Goal: Purchase product/service

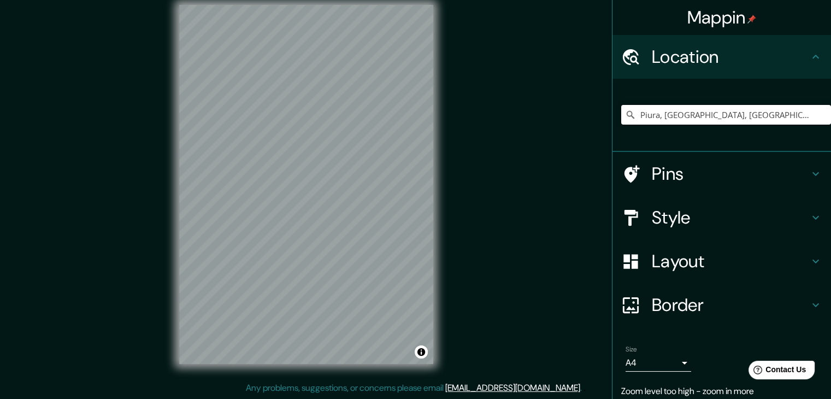
click at [651, 121] on input "Piura, [GEOGRAPHIC_DATA], [GEOGRAPHIC_DATA]" at bounding box center [726, 115] width 210 height 20
drag, startPoint x: 777, startPoint y: 113, endPoint x: 655, endPoint y: 114, distance: 121.8
click at [655, 114] on input "Piura, [GEOGRAPHIC_DATA], [GEOGRAPHIC_DATA]" at bounding box center [726, 115] width 210 height 20
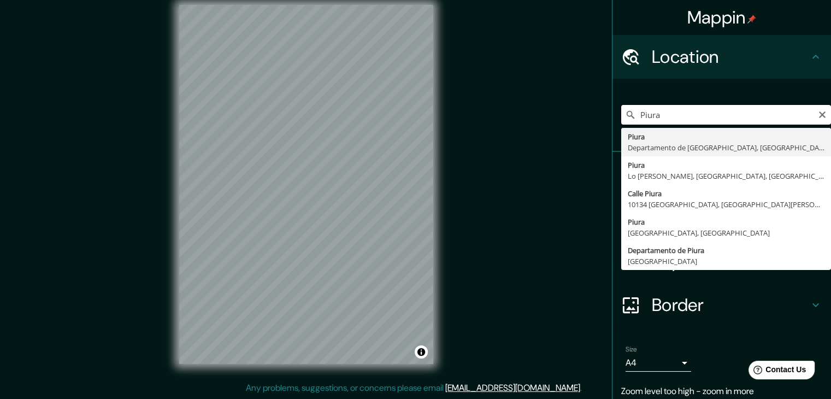
type input "Piura, [GEOGRAPHIC_DATA], [GEOGRAPHIC_DATA]"
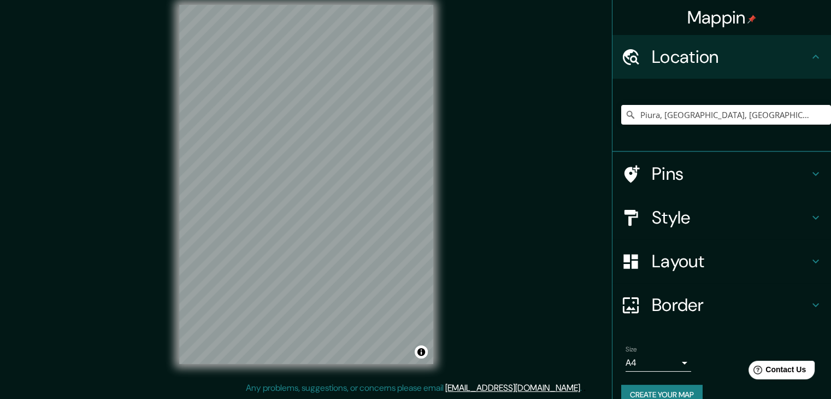
click at [582, 137] on div "Mappin Location [GEOGRAPHIC_DATA], [GEOGRAPHIC_DATA], [GEOGRAPHIC_DATA] [GEOGRA…" at bounding box center [415, 192] width 831 height 411
click at [658, 220] on h4 "Style" at bounding box center [730, 217] width 157 height 22
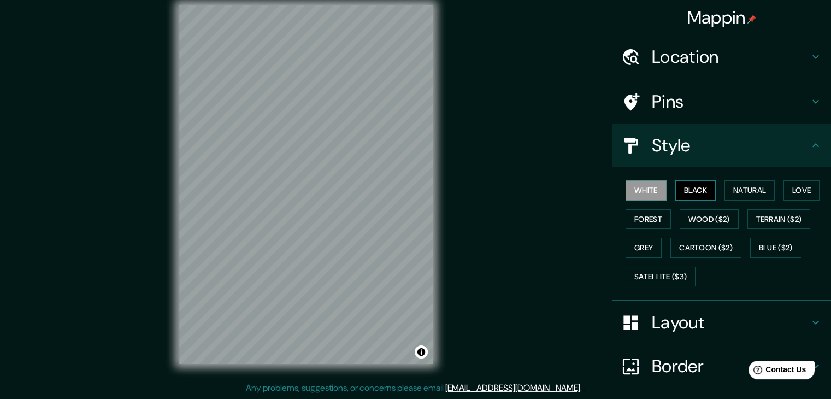
click at [685, 188] on button "Black" at bounding box center [695, 190] width 41 height 20
click at [724, 191] on button "Natural" at bounding box center [749, 190] width 50 height 20
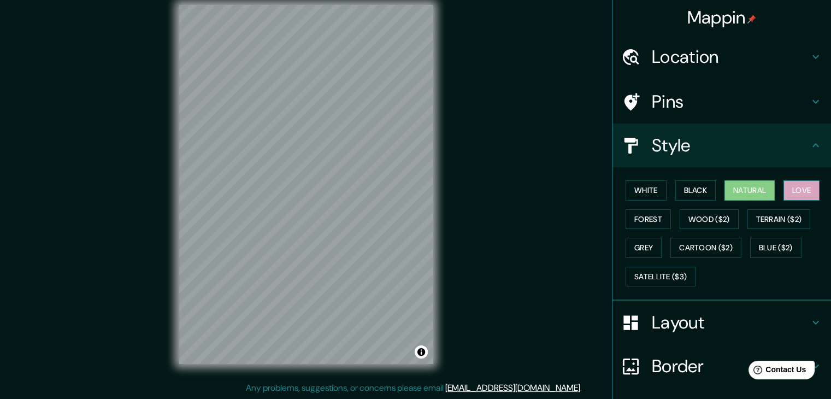
click at [783, 187] on button "Love" at bounding box center [801, 190] width 36 height 20
click at [627, 215] on button "Forest" at bounding box center [647, 219] width 45 height 20
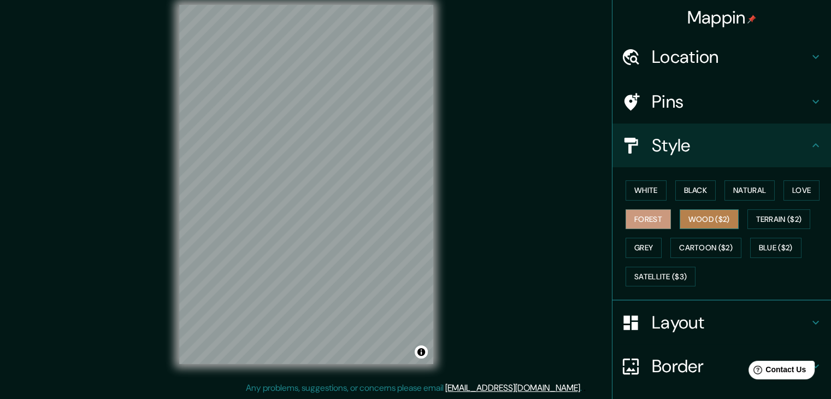
click at [684, 221] on button "Wood ($2)" at bounding box center [708, 219] width 59 height 20
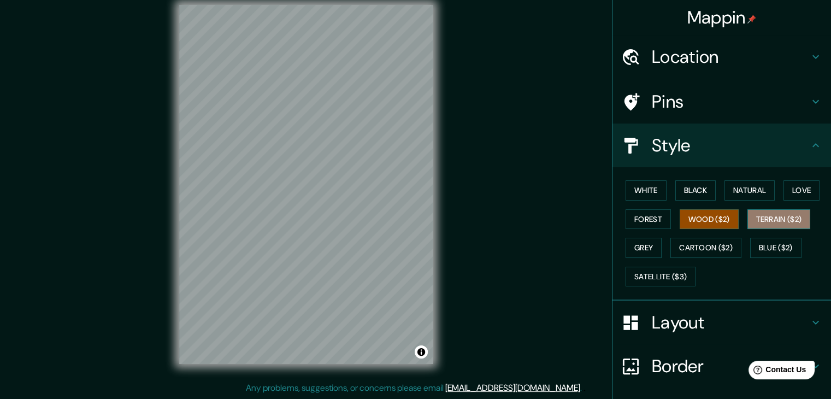
click at [747, 214] on button "Terrain ($2)" at bounding box center [778, 219] width 63 height 20
click at [634, 250] on button "Grey" at bounding box center [643, 248] width 36 height 20
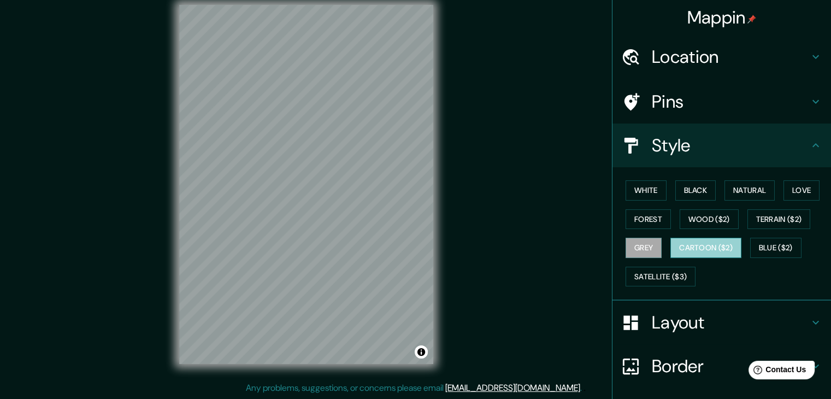
click at [683, 247] on button "Cartoon ($2)" at bounding box center [705, 248] width 71 height 20
click at [738, 244] on div "White Black Natural Love Forest Wood ($2) Terrain ($2) Grey Cartoon ($2) Blue (…" at bounding box center [726, 233] width 210 height 115
click at [768, 250] on button "Blue ($2)" at bounding box center [775, 248] width 51 height 20
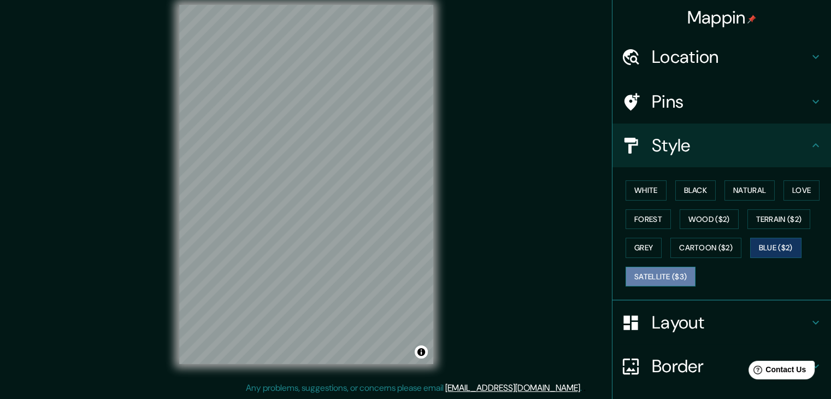
click at [677, 273] on button "Satellite ($3)" at bounding box center [660, 277] width 70 height 20
